Goal: Find contact information: Find contact information

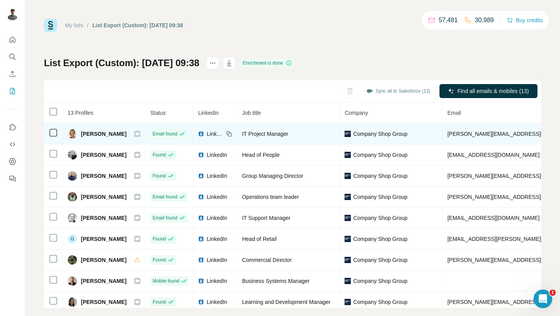
click at [135, 133] on icon at bounding box center [137, 133] width 4 height 3
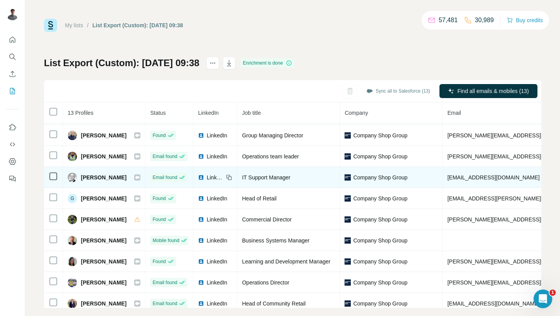
scroll to position [41, 0]
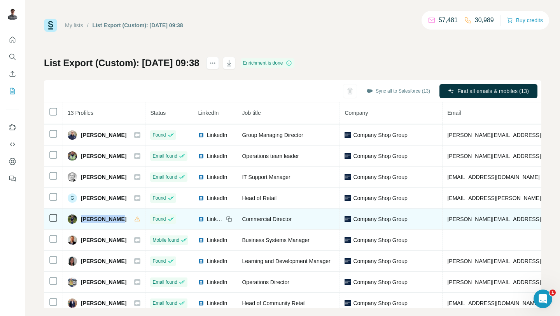
drag, startPoint x: 117, startPoint y: 218, endPoint x: 80, endPoint y: 218, distance: 36.9
click at [80, 218] on div "[PERSON_NAME]" at bounding box center [104, 218] width 73 height 9
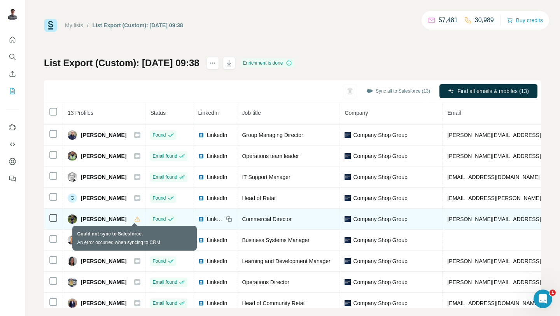
click at [134, 218] on icon at bounding box center [137, 219] width 6 height 6
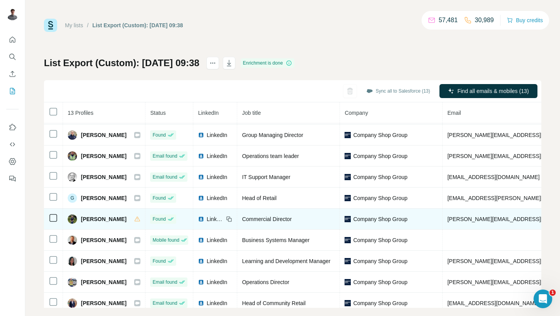
click at [229, 217] on icon at bounding box center [229, 219] width 6 height 6
click at [206, 219] on span "LinkedIn" at bounding box center [214, 219] width 17 height 8
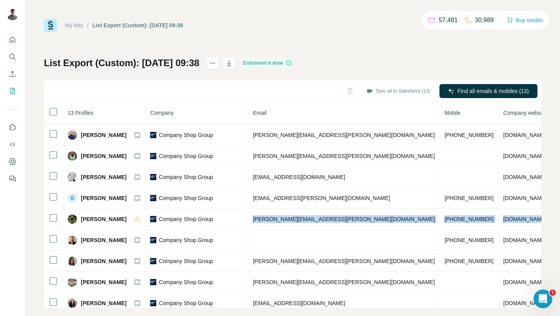
scroll to position [41, 260]
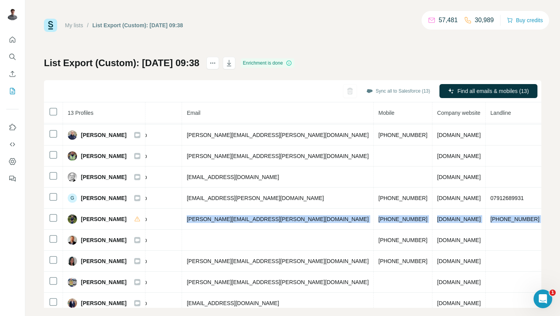
drag, startPoint x: 439, startPoint y: 219, endPoint x: 546, endPoint y: 226, distance: 106.7
click at [546, 226] on div "My lists / List Export (Custom): [DATE] 09:38 57,481 30,989 Buy credits List Ex…" at bounding box center [292, 158] width 534 height 316
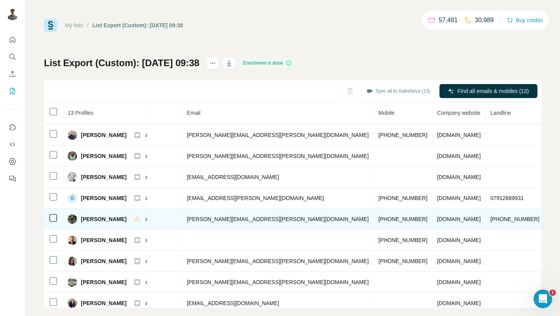
click at [231, 229] on td "[PERSON_NAME][EMAIL_ADDRESS][PERSON_NAME][DOMAIN_NAME]" at bounding box center [278, 218] width 192 height 21
drag, startPoint x: 297, startPoint y: 216, endPoint x: 177, endPoint y: 216, distance: 119.7
click at [177, 216] on tr "[PERSON_NAME] Found LinkedIn Commercial Director Company Shop Group [PERSON_NAM…" at bounding box center [197, 218] width 827 height 21
copy tr "[PERSON_NAME][EMAIL_ADDRESS][PERSON_NAME][DOMAIN_NAME]"
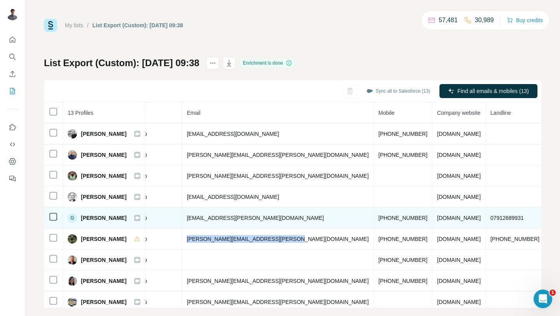
scroll to position [0, 260]
